Goal: Task Accomplishment & Management: Use online tool/utility

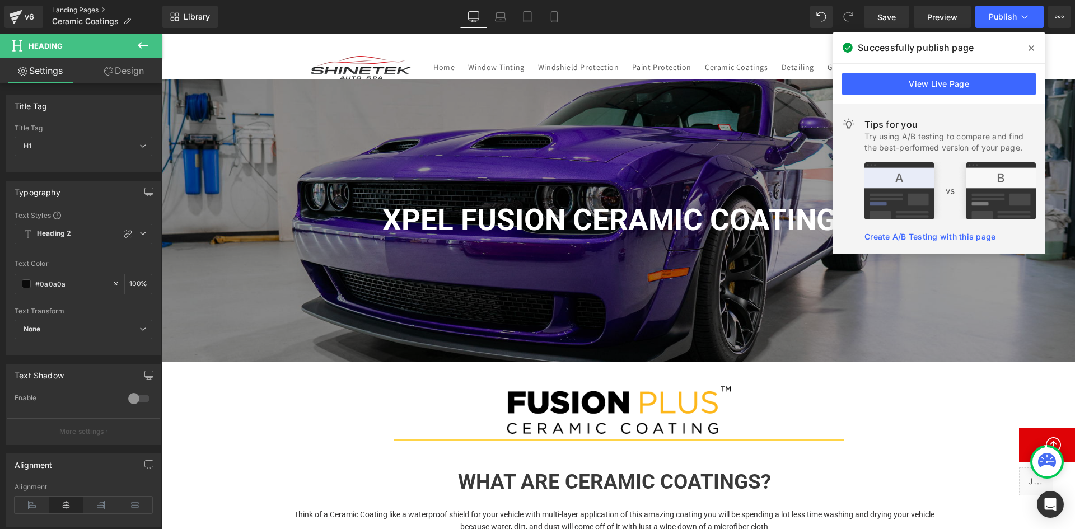
click at [85, 8] on link "Landing Pages" at bounding box center [107, 10] width 110 height 9
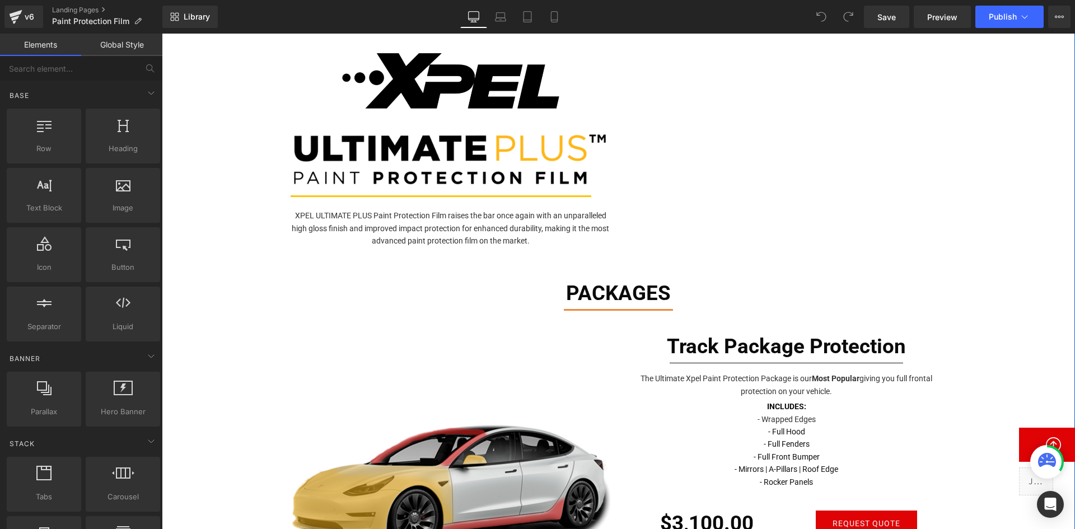
scroll to position [560, 0]
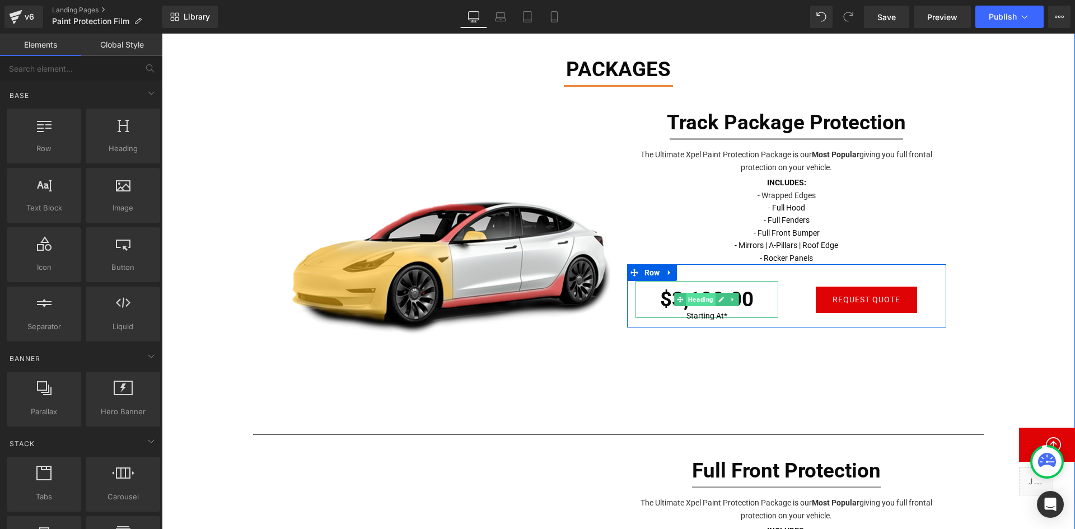
click at [692, 296] on span "Heading" at bounding box center [701, 299] width 30 height 13
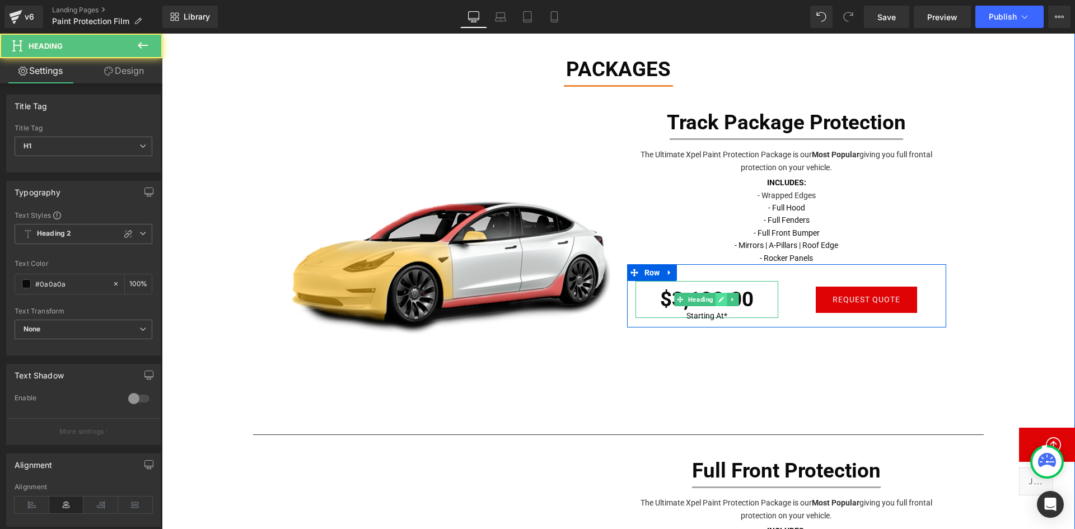
click at [720, 299] on icon at bounding box center [721, 299] width 6 height 7
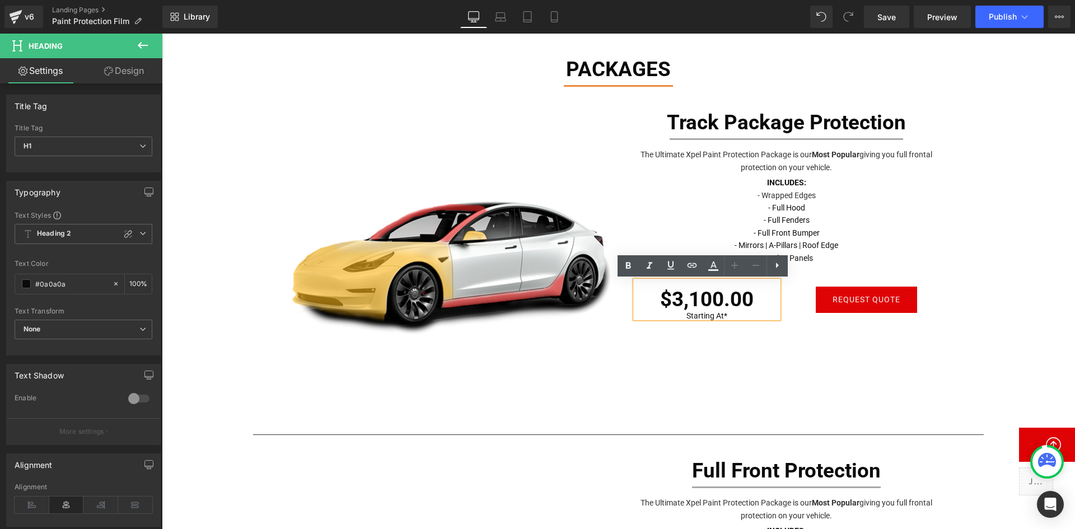
click at [676, 293] on h1 "$3,100.00" at bounding box center [706, 299] width 143 height 37
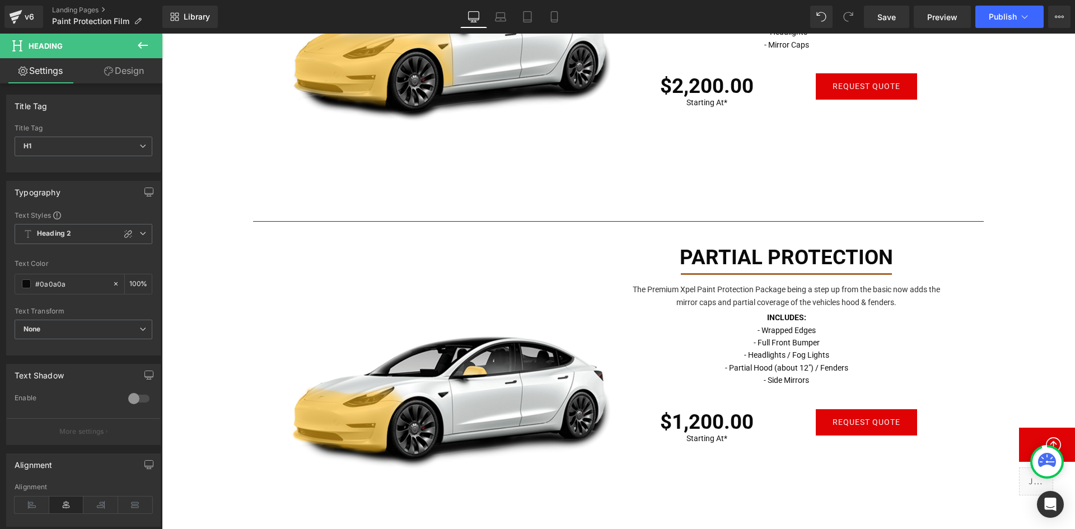
scroll to position [1176, 0]
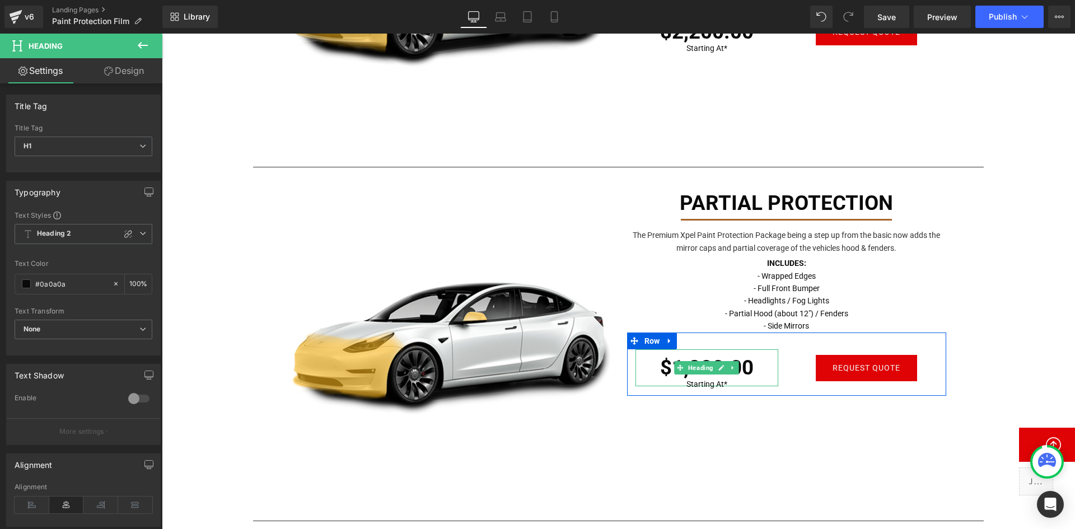
click at [688, 365] on span "Heading" at bounding box center [701, 367] width 30 height 13
click at [749, 366] on h1 "$1,200.00" at bounding box center [706, 367] width 143 height 37
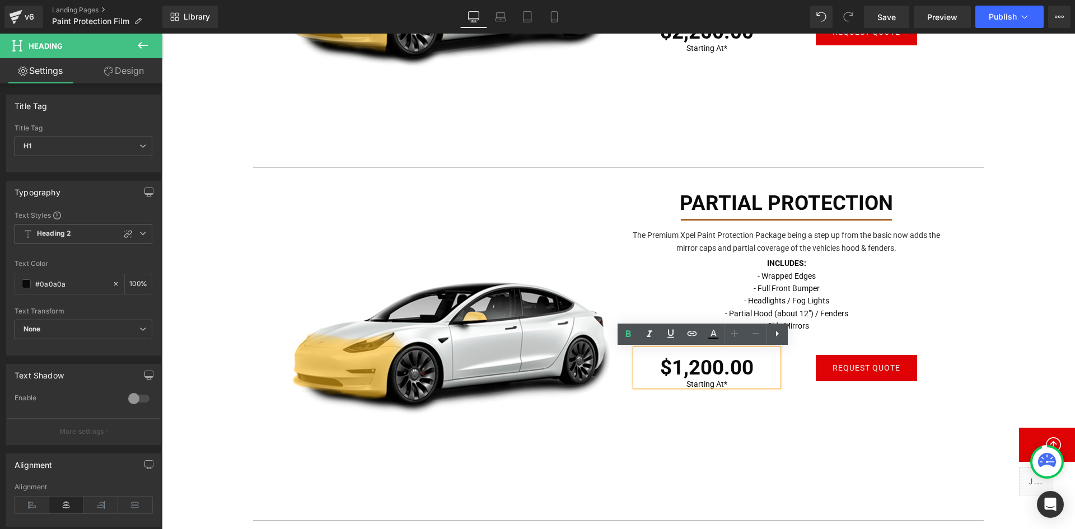
click at [690, 373] on h1 "$1,200.00" at bounding box center [706, 367] width 143 height 37
click at [681, 361] on h1 "$1,200.00" at bounding box center [706, 367] width 143 height 37
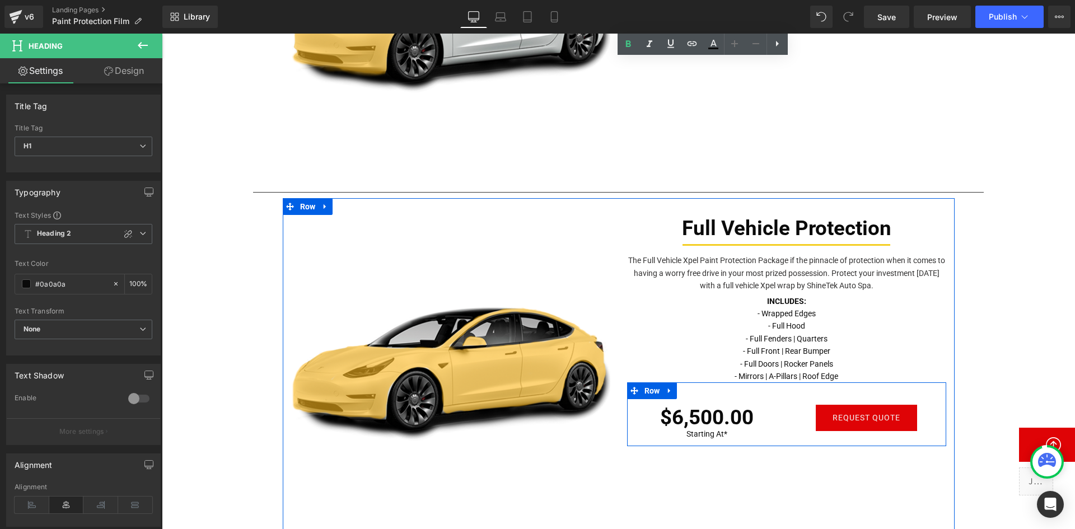
scroll to position [1960, 0]
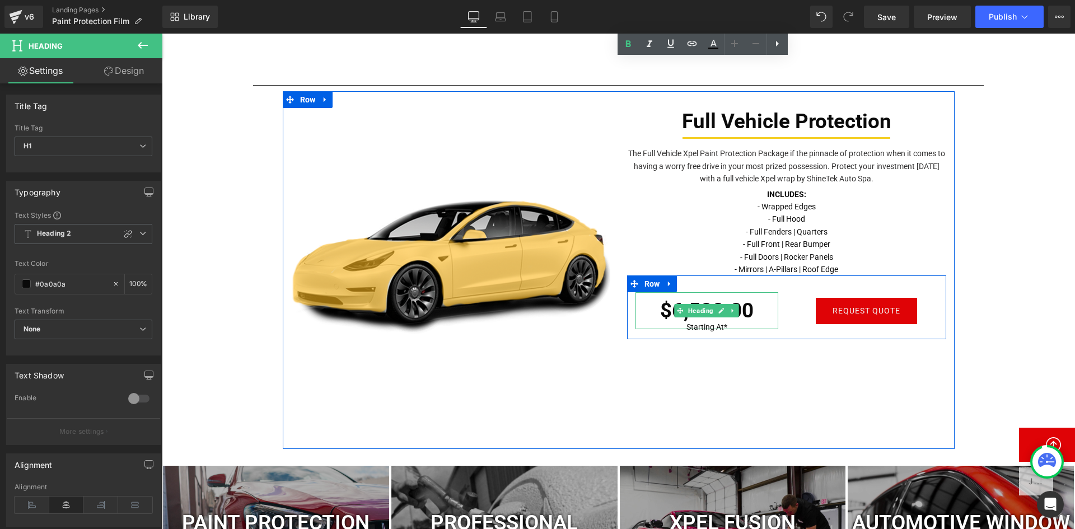
click at [663, 306] on h1 "$6,500.00" at bounding box center [706, 310] width 143 height 37
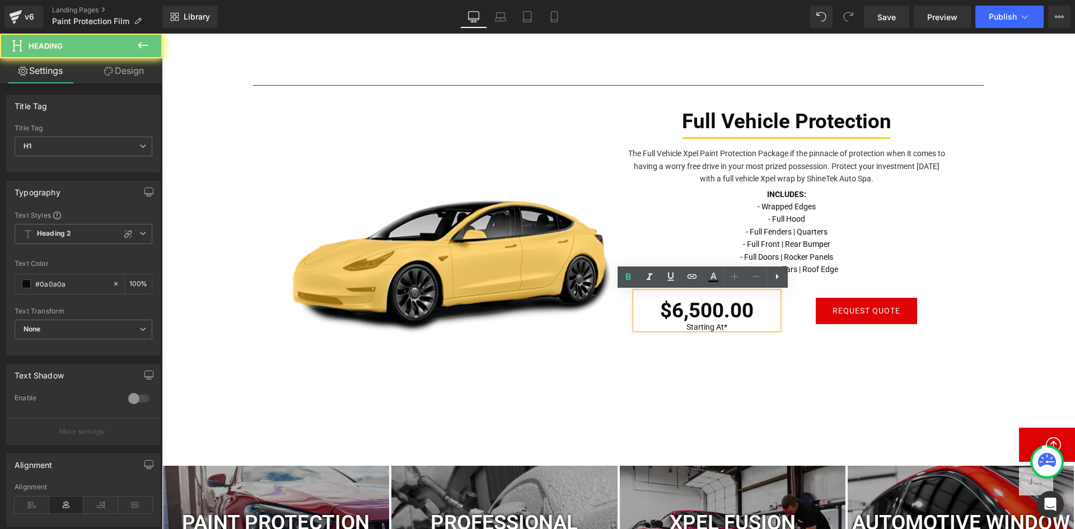
click at [692, 305] on h1 "$6,500.00" at bounding box center [706, 310] width 143 height 37
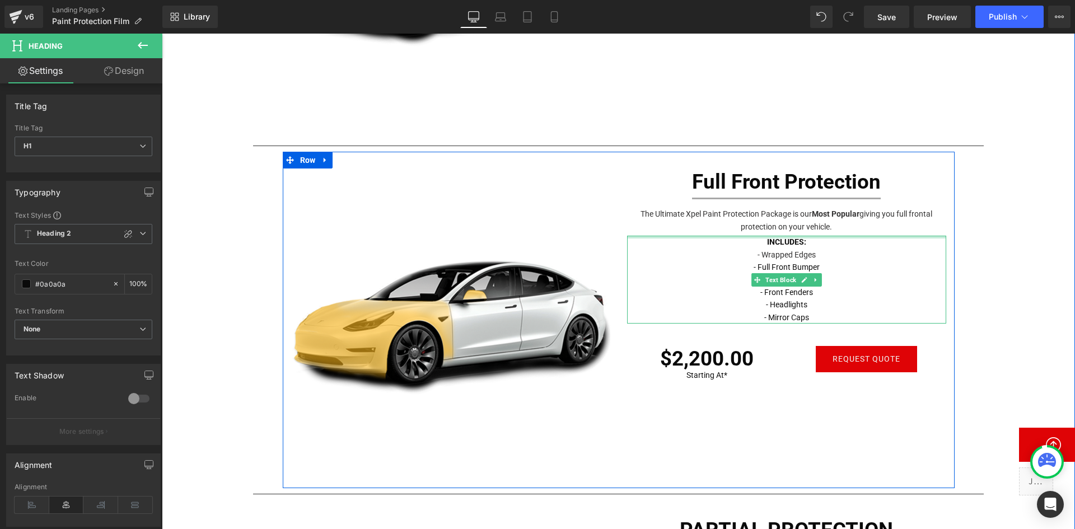
scroll to position [784, 0]
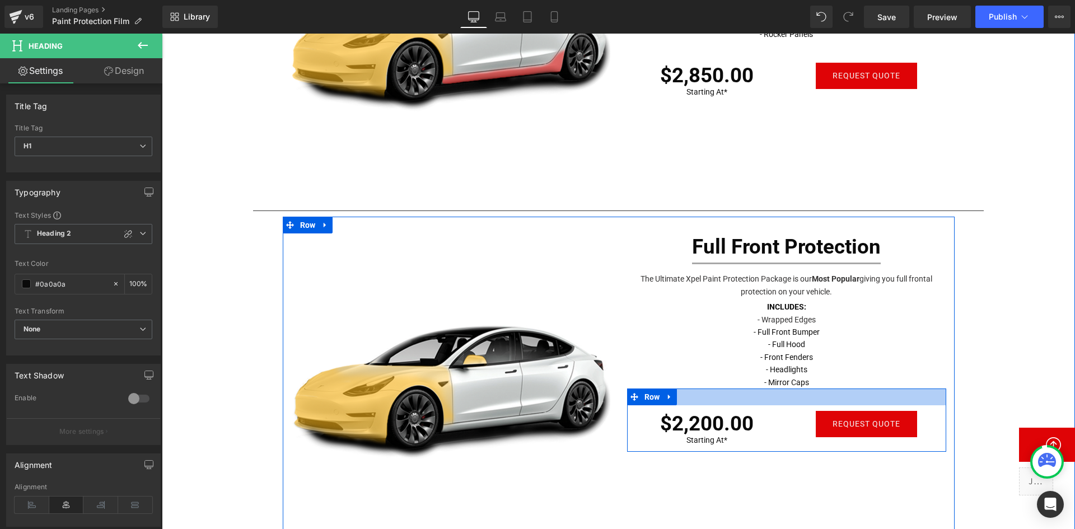
click at [707, 403] on div at bounding box center [786, 397] width 319 height 17
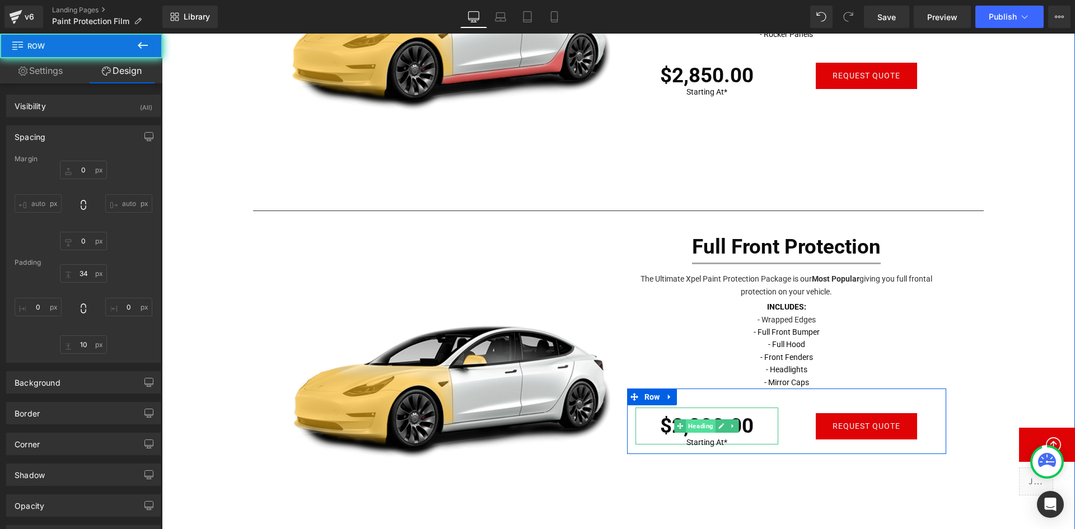
click at [702, 429] on span "Heading" at bounding box center [701, 425] width 30 height 13
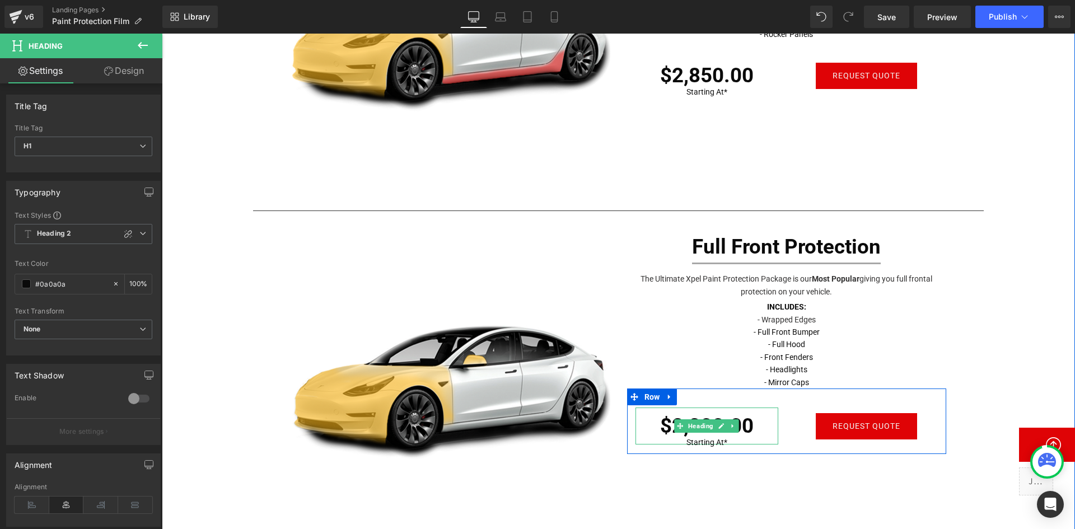
click at [731, 417] on h1 "$2,200.00" at bounding box center [706, 426] width 143 height 37
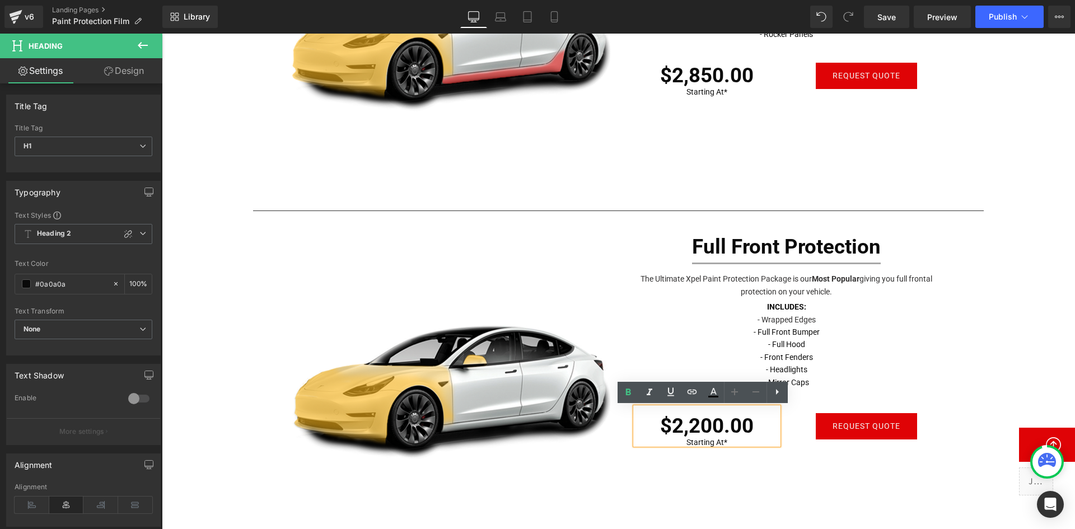
click at [731, 417] on h1 "$2,200.00" at bounding box center [706, 426] width 143 height 37
click at [698, 422] on h1 "$2,200.00" at bounding box center [706, 426] width 143 height 37
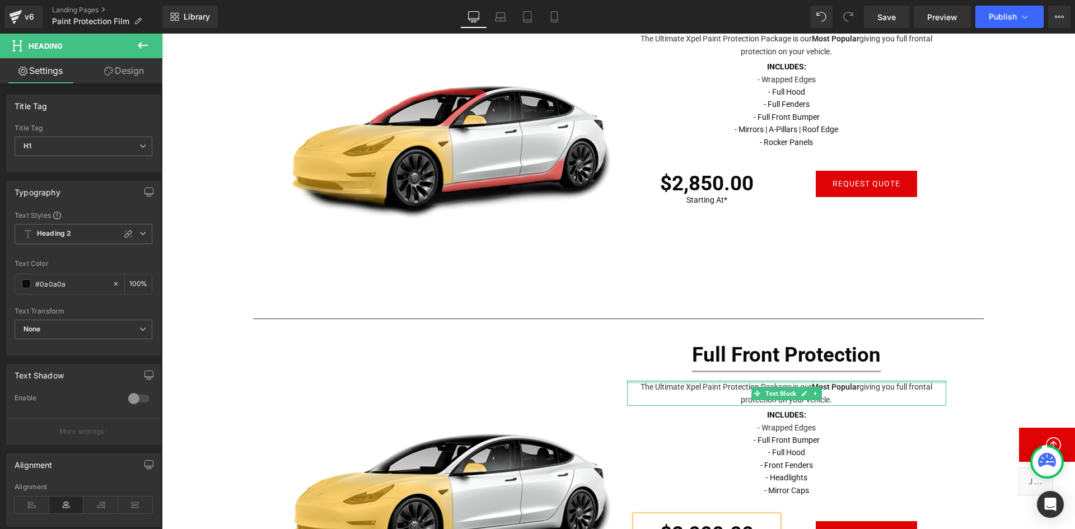
scroll to position [672, 0]
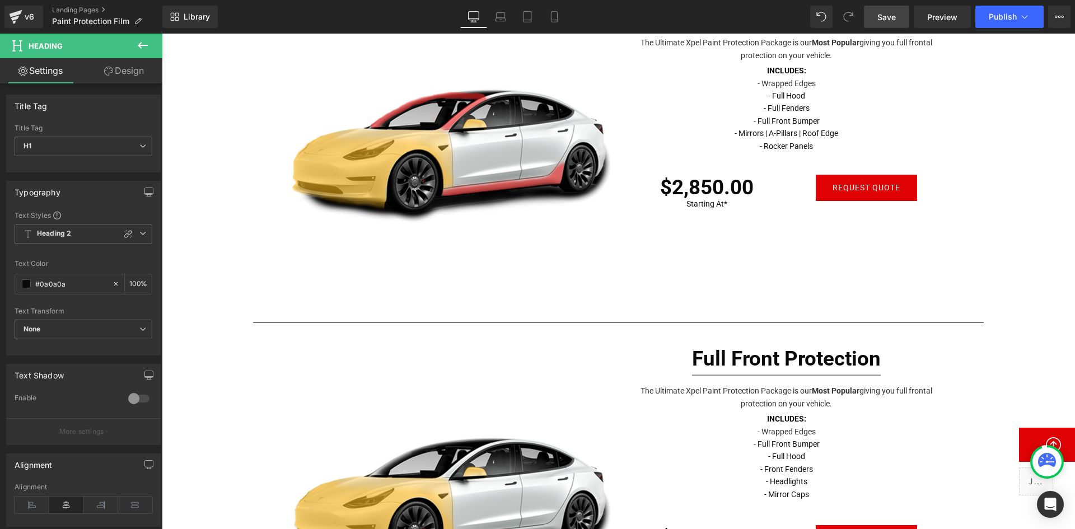
drag, startPoint x: 888, startPoint y: 22, endPoint x: 901, endPoint y: 26, distance: 14.0
click at [888, 22] on span "Save" at bounding box center [886, 17] width 18 height 12
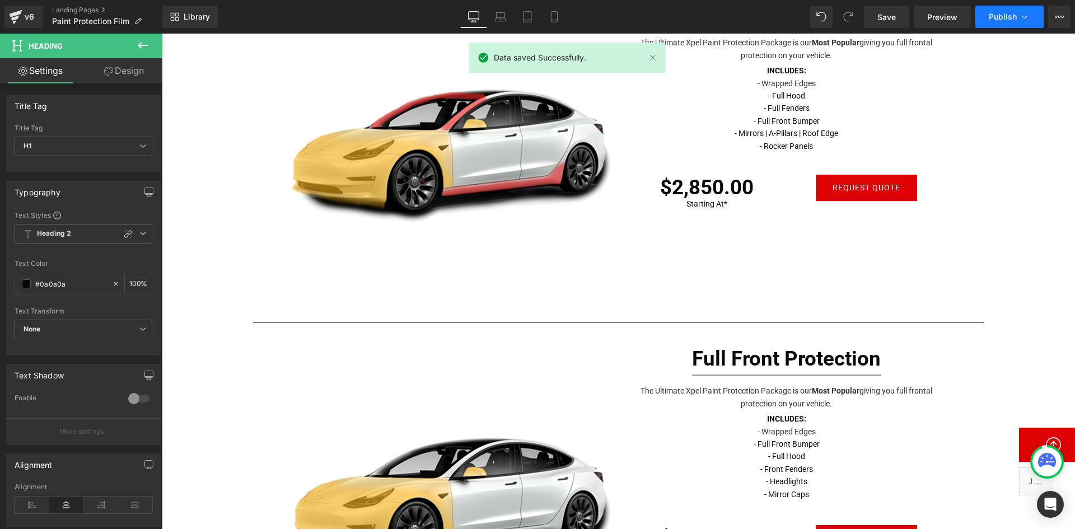
click at [1003, 15] on span "Publish" at bounding box center [1003, 16] width 28 height 9
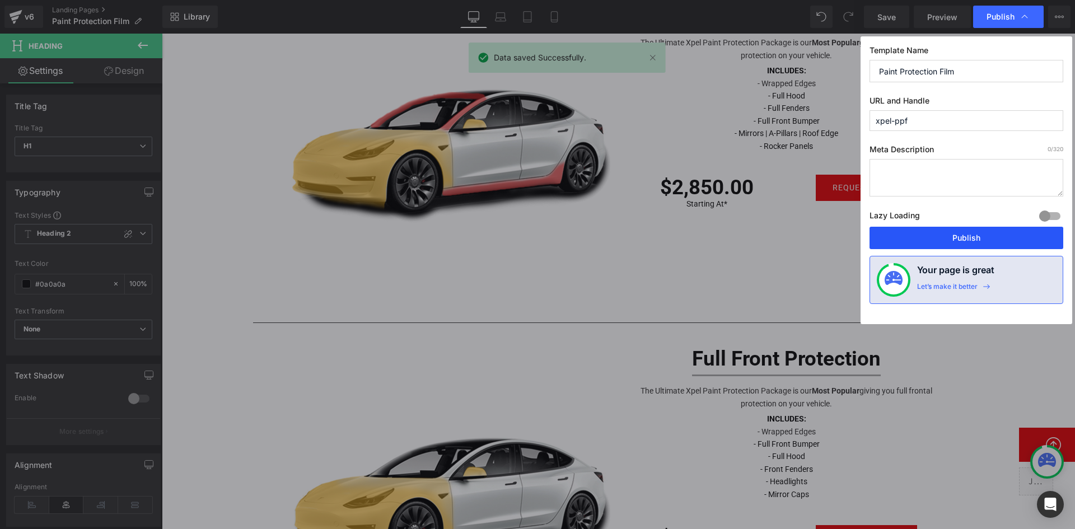
click at [982, 234] on button "Publish" at bounding box center [967, 238] width 194 height 22
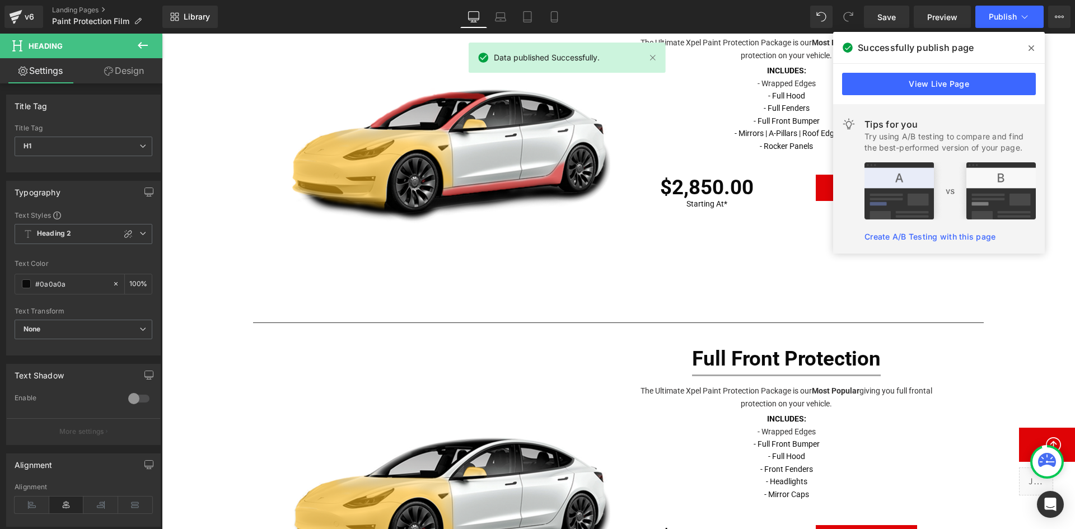
click at [1024, 12] on icon at bounding box center [1024, 16] width 11 height 11
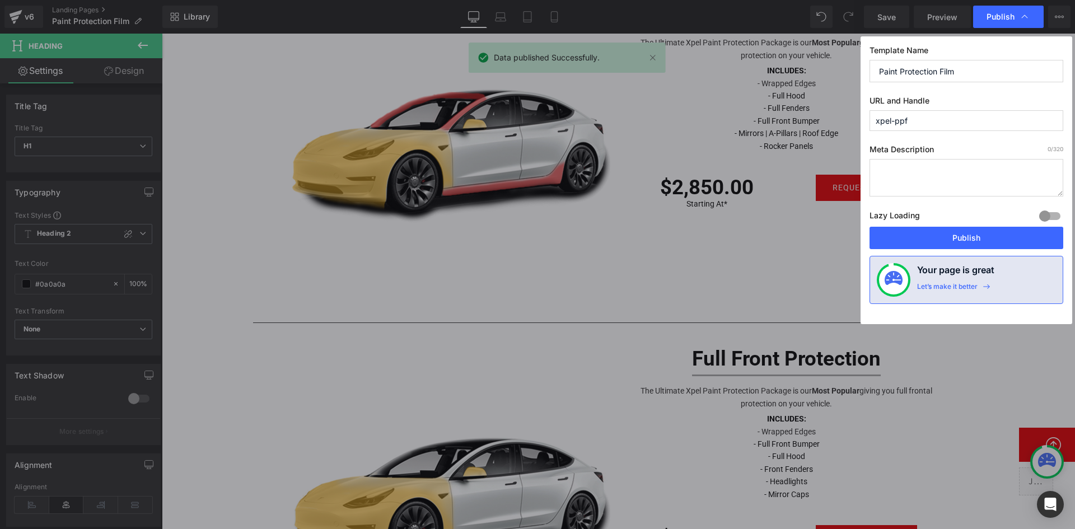
click at [1001, 127] on input "xpel-ppf" at bounding box center [967, 120] width 194 height 21
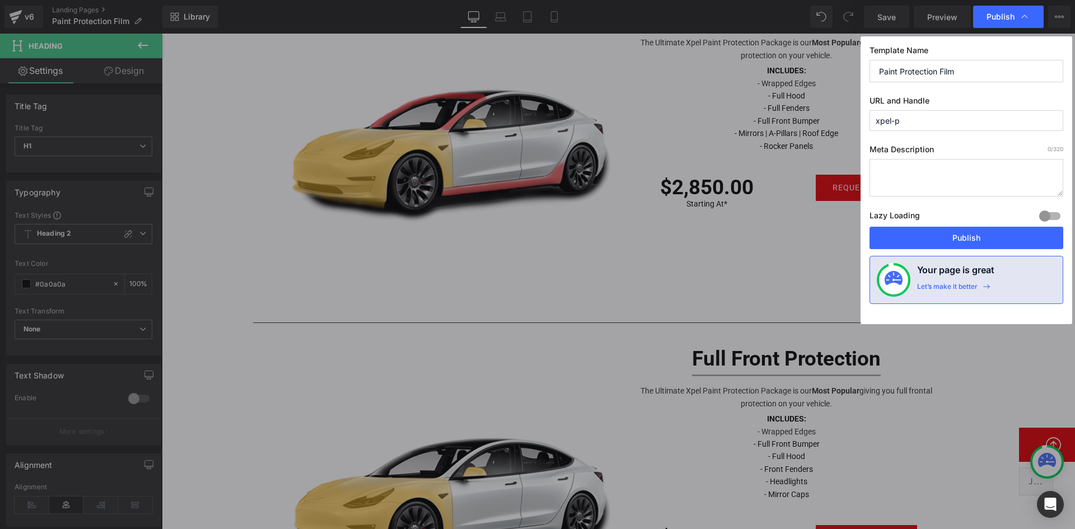
type input "xpel-po"
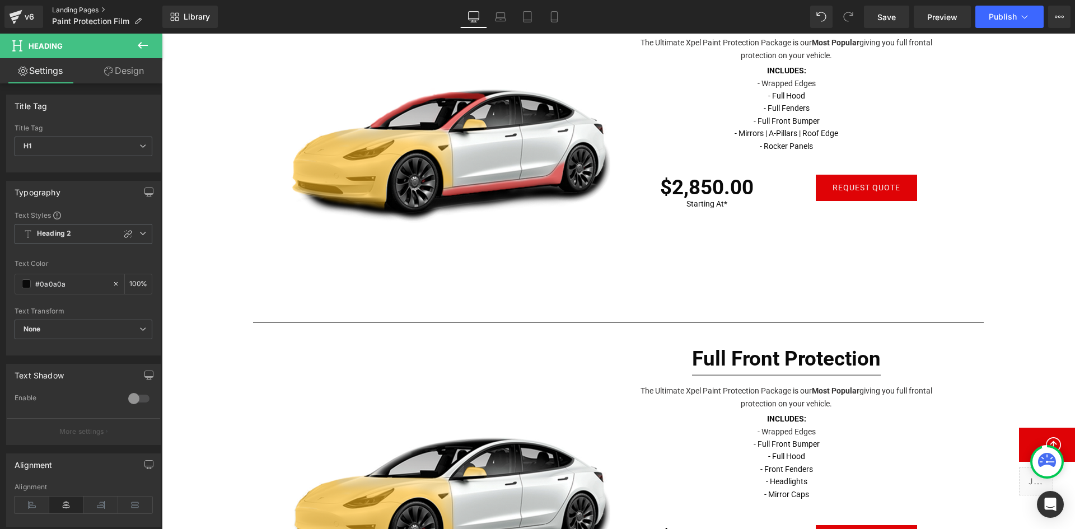
click at [91, 7] on link "Landing Pages" at bounding box center [107, 10] width 110 height 9
